Goal: Check status: Check status

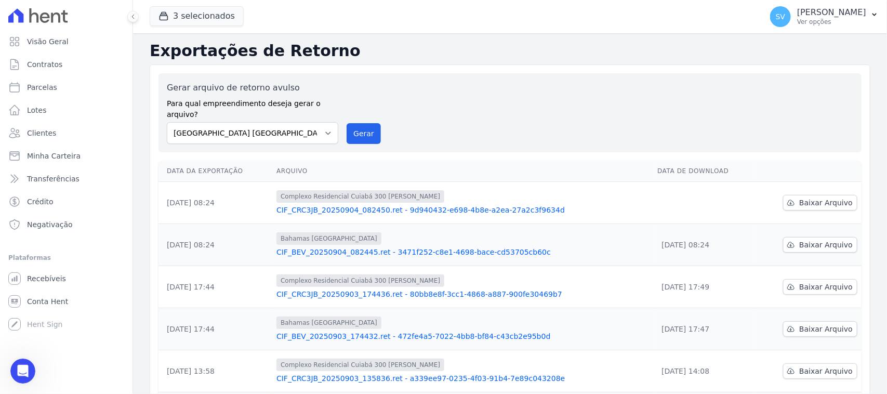
scroll to position [194, 0]
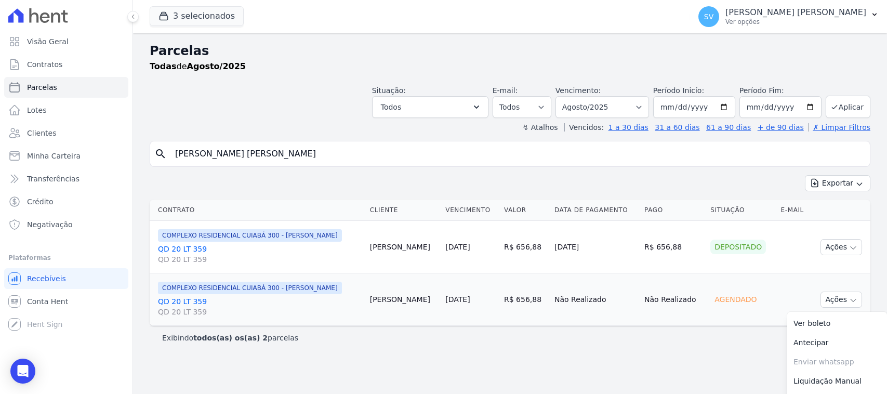
select select
click at [391, 148] on input "WELLINGTON GUILHERME NOBRE DE FIGUEIREDO" at bounding box center [517, 153] width 696 height 21
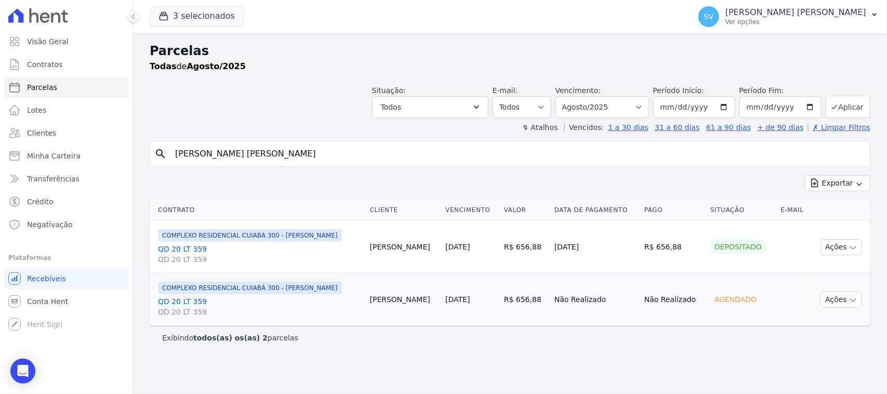
drag, startPoint x: 391, startPoint y: 148, endPoint x: 130, endPoint y: 120, distance: 262.7
click at [130, 120] on div "Visão Geral Contratos Parcelas Lotes Clientes Minha Carteira Transferências Cré…" at bounding box center [443, 197] width 887 height 394
type input "[PERSON_NAME]"
select select
click at [576, 111] on select "[GEOGRAPHIC_DATA] por período ──────── Todos os meses Outubro/2022 Novembro/202…" at bounding box center [601, 107] width 93 height 22
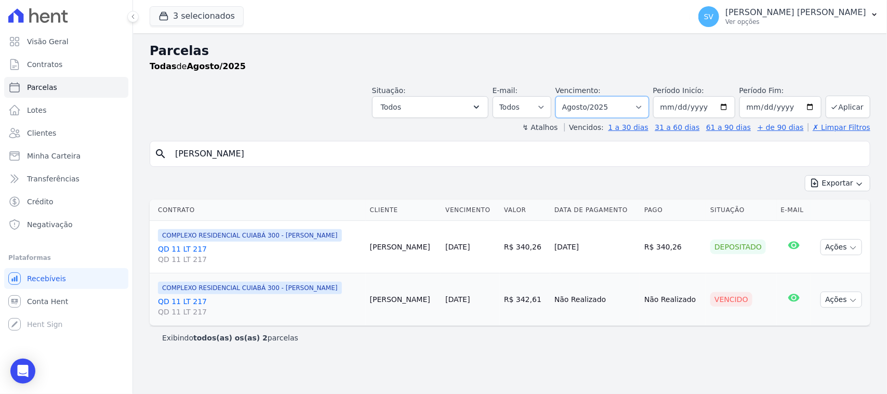
select select "09/2025"
click at [569, 96] on select "[GEOGRAPHIC_DATA] por período ──────── Todos os meses Outubro/2022 Novembro/202…" at bounding box center [601, 107] width 93 height 22
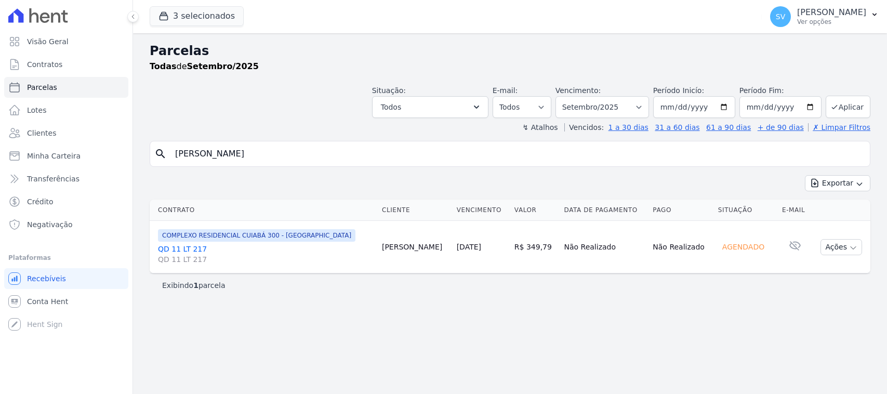
select select
click at [842, 245] on button "Ações" at bounding box center [841, 247] width 42 height 16
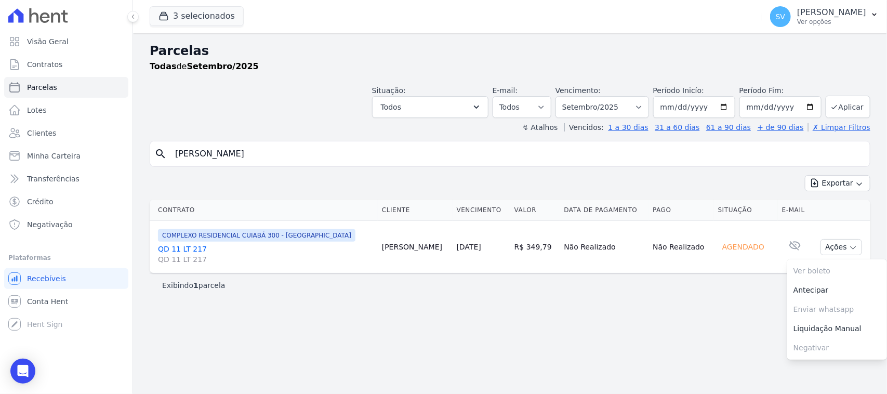
click at [661, 303] on div "Parcelas Todas de Setembro/2025 Situação: Agendado Em Aberto Pago Processando C…" at bounding box center [510, 213] width 754 height 360
click at [629, 110] on select "[GEOGRAPHIC_DATA] por período ──────── Todos os meses Outubro/2022 Novembro/202…" at bounding box center [601, 107] width 93 height 22
select select "08/2025"
click at [569, 96] on select "[GEOGRAPHIC_DATA] por período ──────── Todos os meses Outubro/2022 Novembro/202…" at bounding box center [601, 107] width 93 height 22
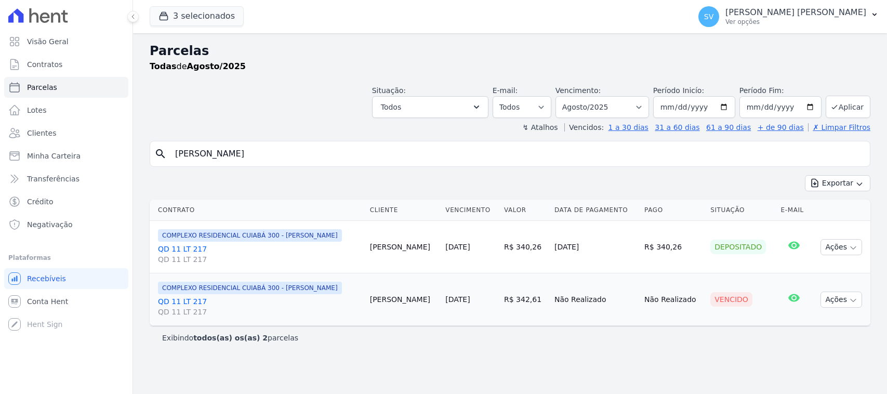
select select
click at [837, 293] on button "Ações" at bounding box center [841, 299] width 42 height 16
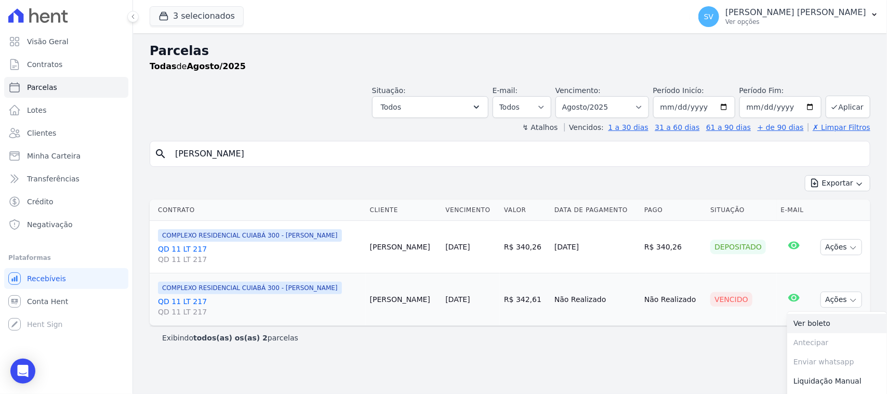
click at [811, 317] on link "Ver boleto" at bounding box center [837, 323] width 100 height 19
